Goal: Information Seeking & Learning: Learn about a topic

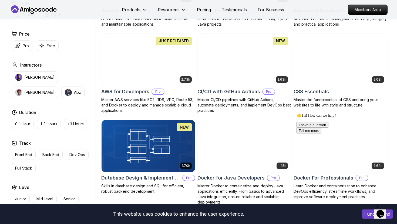
scroll to position [392, 0]
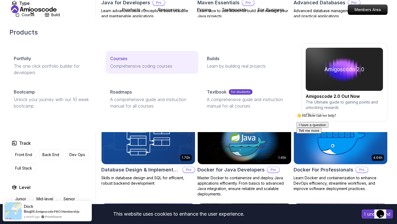
click at [113, 56] on p "Courses" at bounding box center [118, 58] width 17 height 6
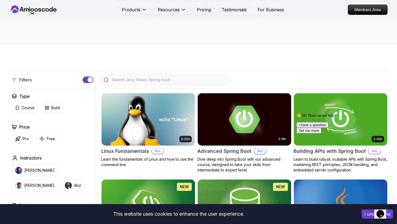
scroll to position [84, 0]
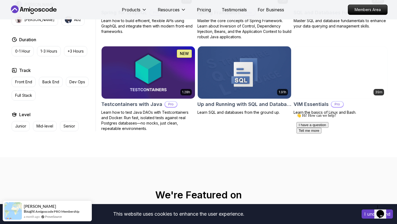
scroll to position [1424, 0]
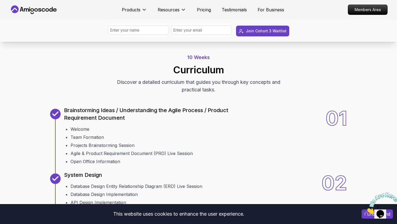
scroll to position [597, 0]
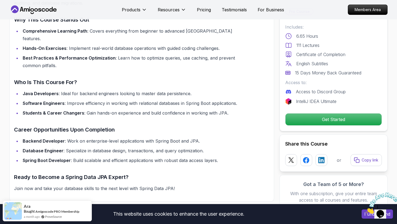
scroll to position [471, 0]
